Goal: Task Accomplishment & Management: Manage account settings

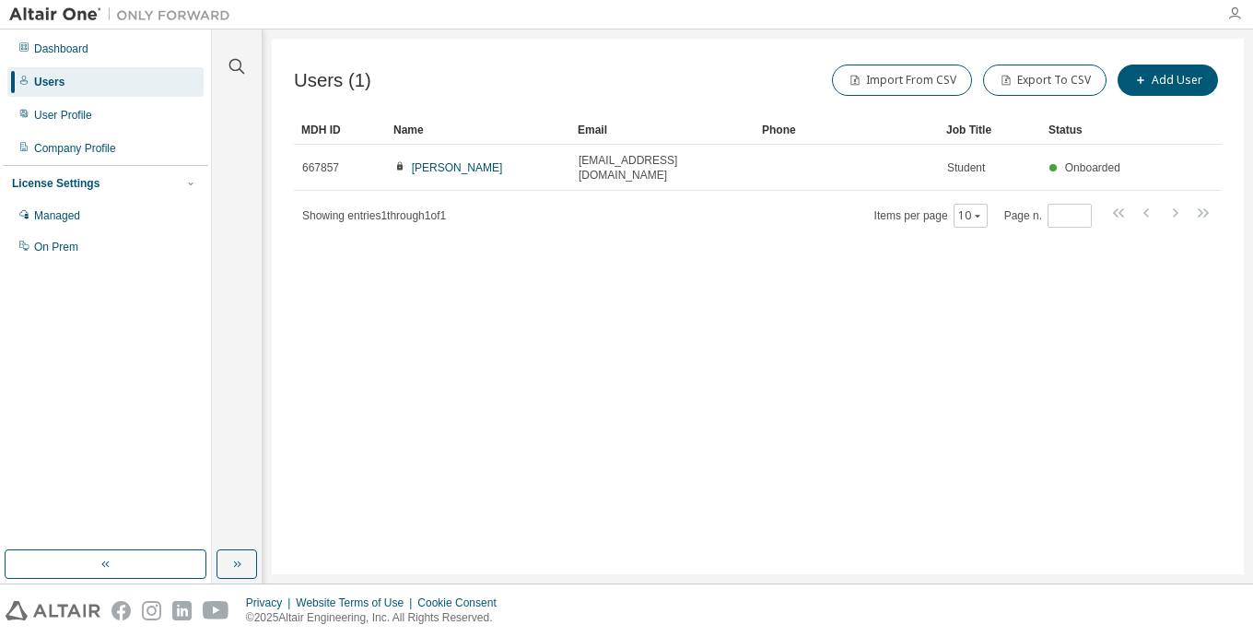
click at [1238, 12] on icon "button" at bounding box center [1234, 13] width 15 height 15
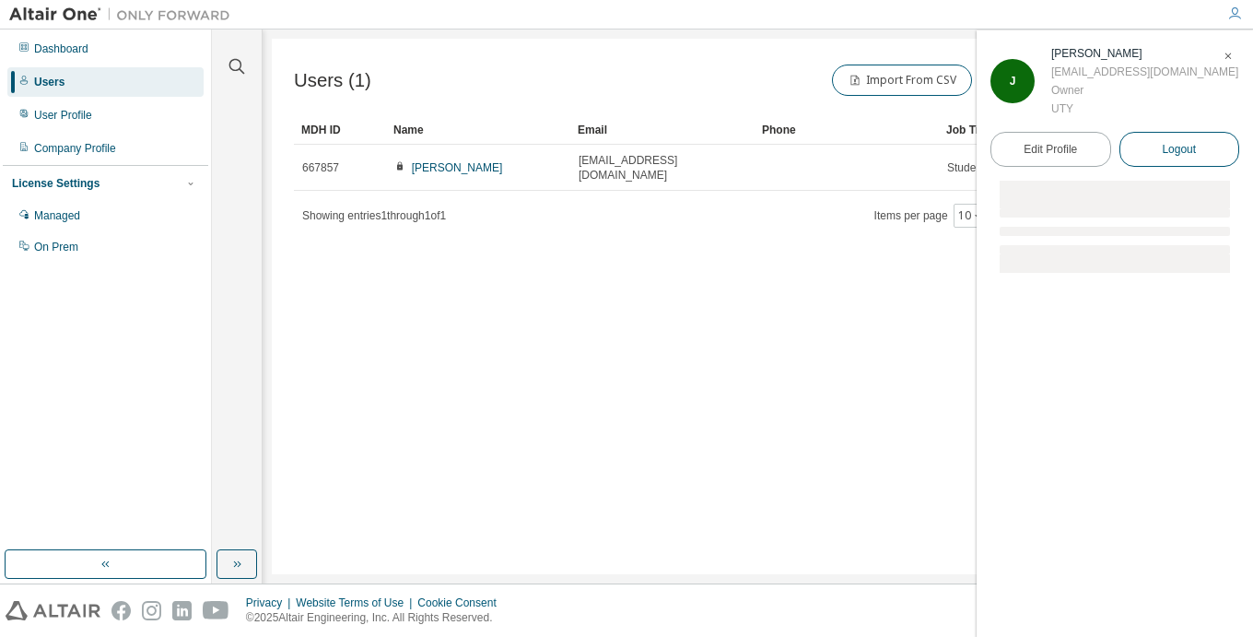
click at [1169, 146] on span "Logout" at bounding box center [1179, 149] width 34 height 18
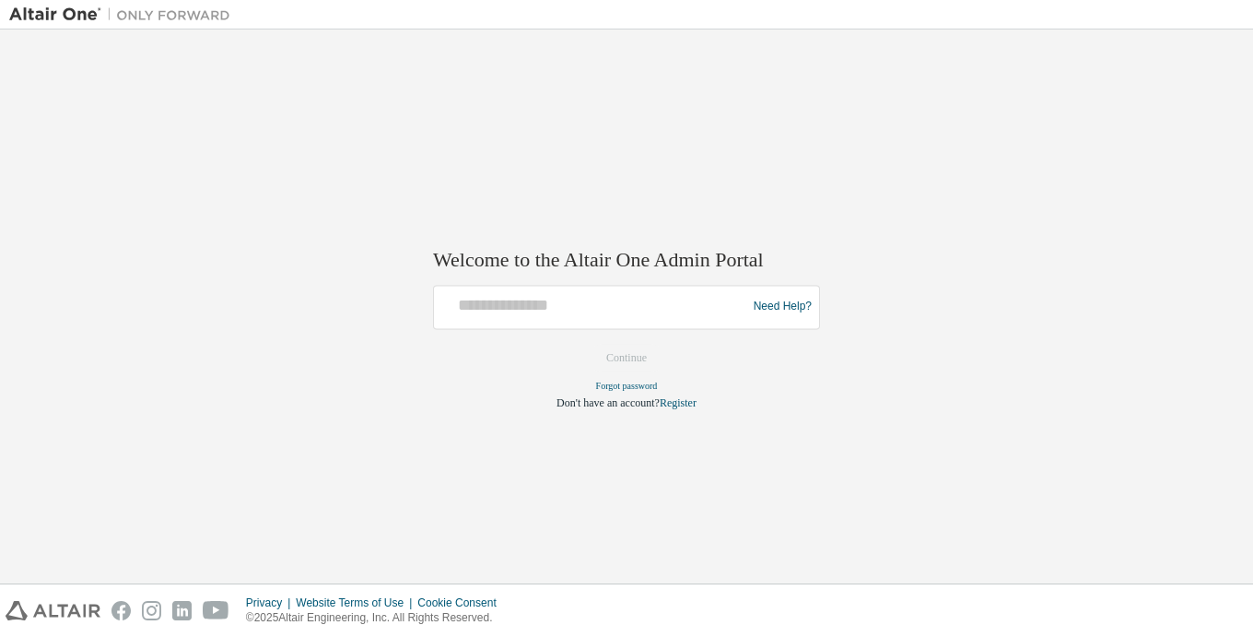
click at [607, 326] on div "Need Help?" at bounding box center [626, 307] width 387 height 44
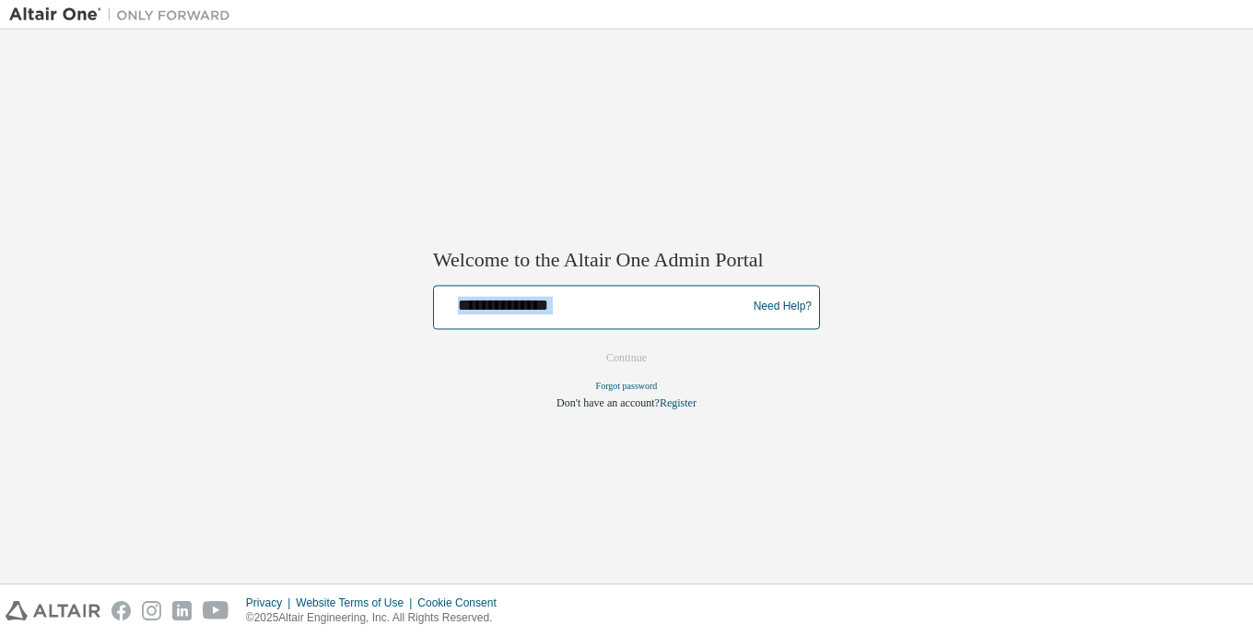
drag, startPoint x: 607, startPoint y: 326, endPoint x: 544, endPoint y: 313, distance: 64.9
click at [544, 313] on input "text" at bounding box center [592, 302] width 303 height 27
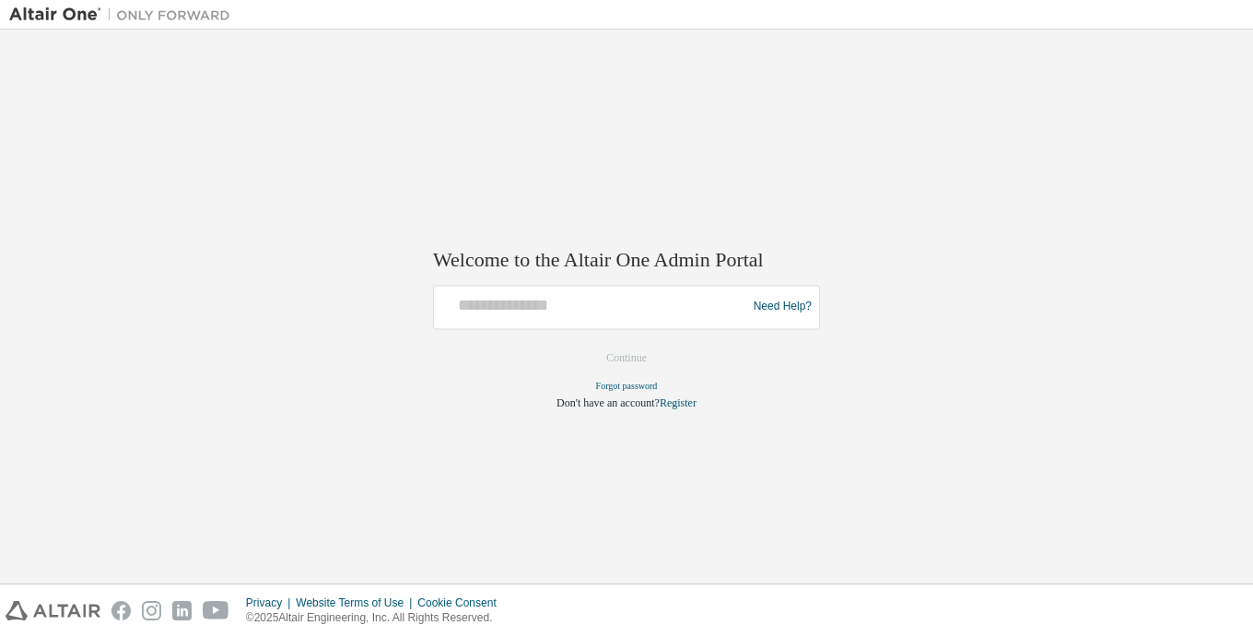
click at [60, 13] on img at bounding box center [124, 15] width 230 height 18
